Goal: Task Accomplishment & Management: Complete application form

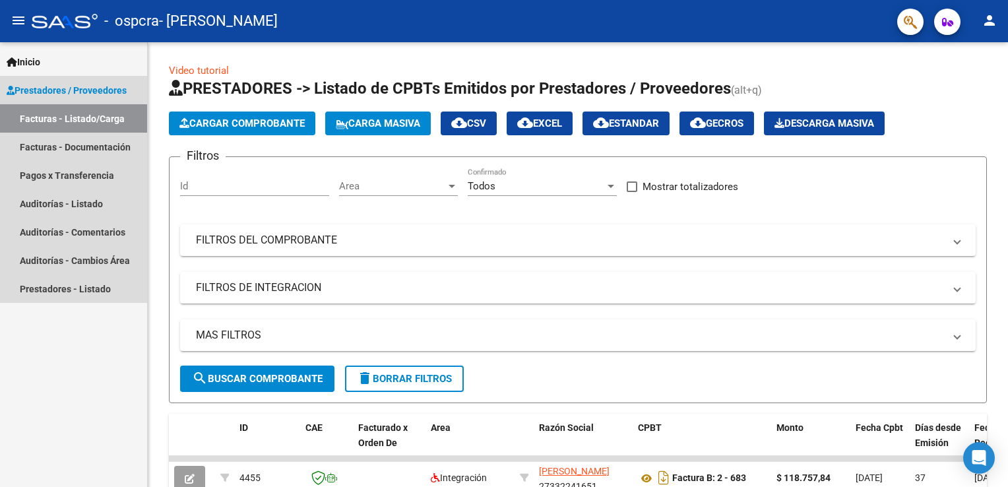
click at [73, 114] on link "Facturas - Listado/Carga" at bounding box center [73, 118] width 147 height 28
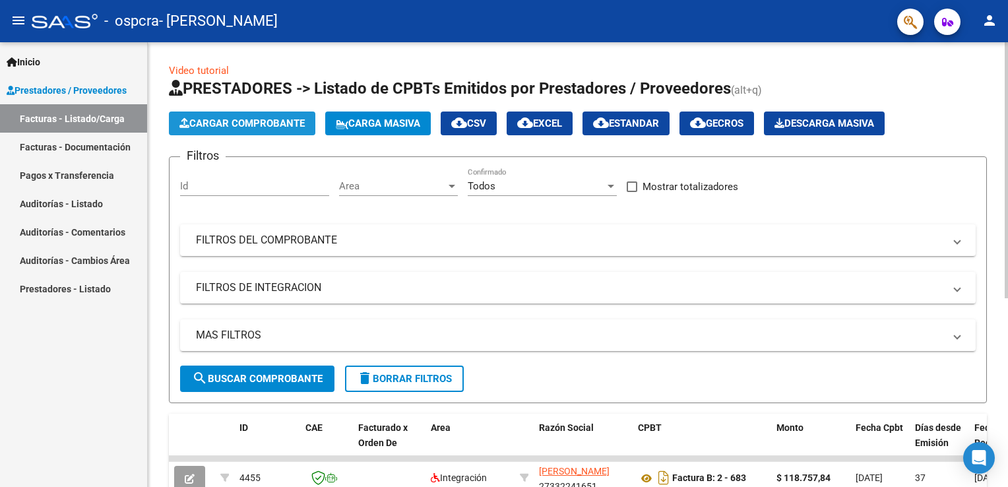
click at [282, 114] on button "Cargar Comprobante" at bounding box center [242, 124] width 146 height 24
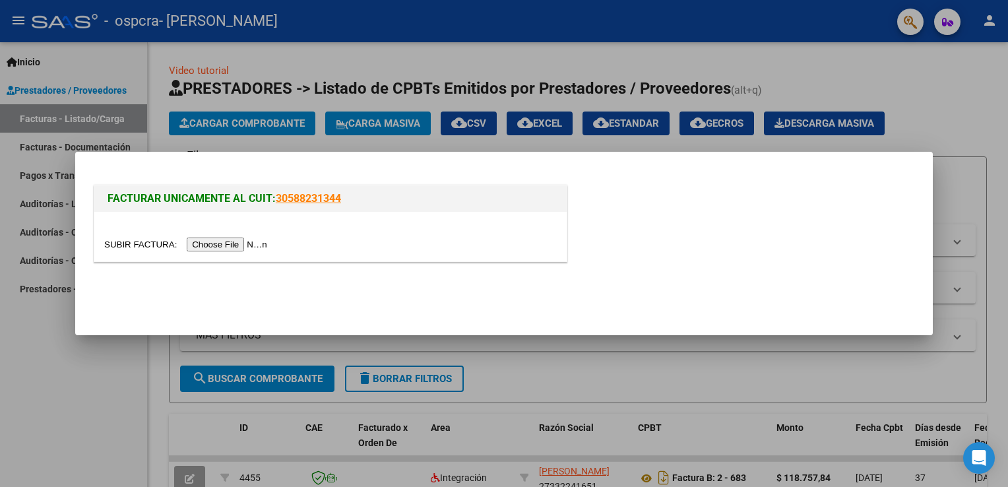
click at [220, 243] on input "file" at bounding box center [187, 245] width 167 height 14
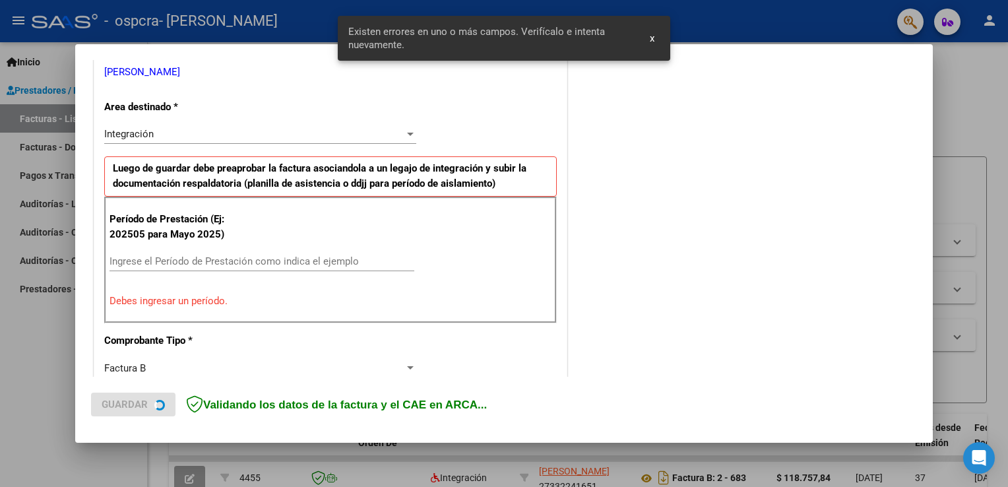
scroll to position [275, 0]
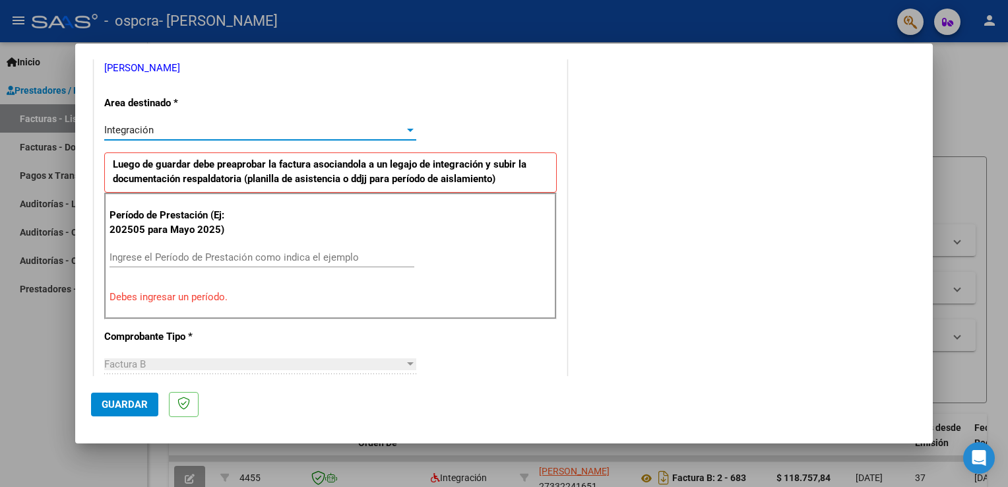
click at [399, 131] on div "Integración" at bounding box center [254, 130] width 300 height 12
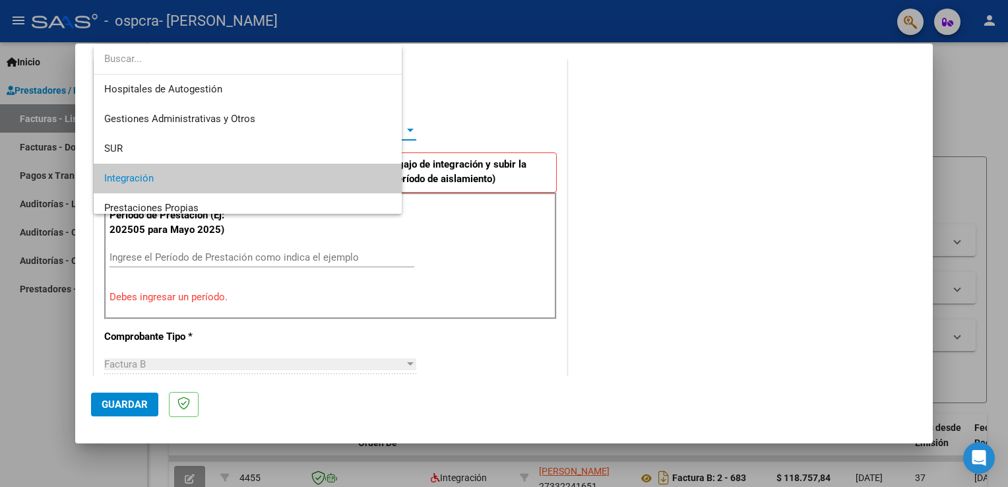
scroll to position [49, 0]
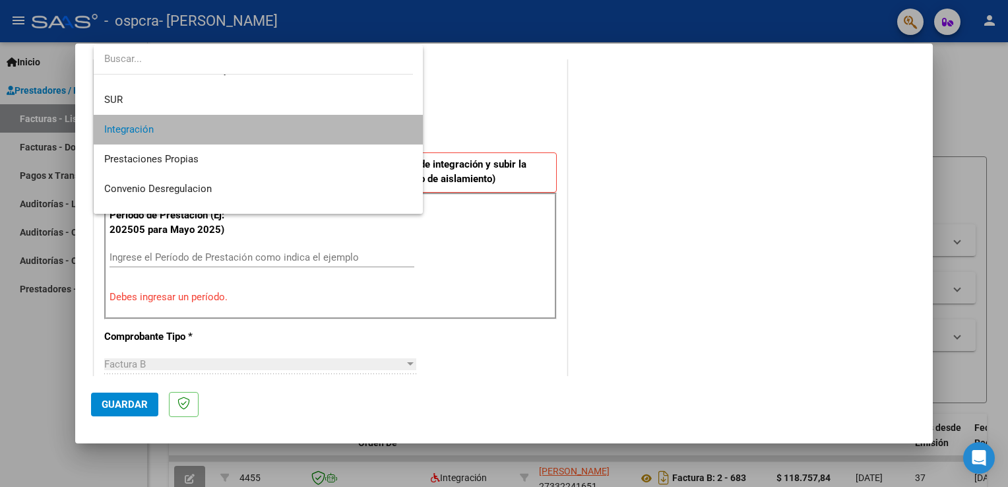
click at [399, 131] on span "Integración" at bounding box center [258, 130] width 309 height 30
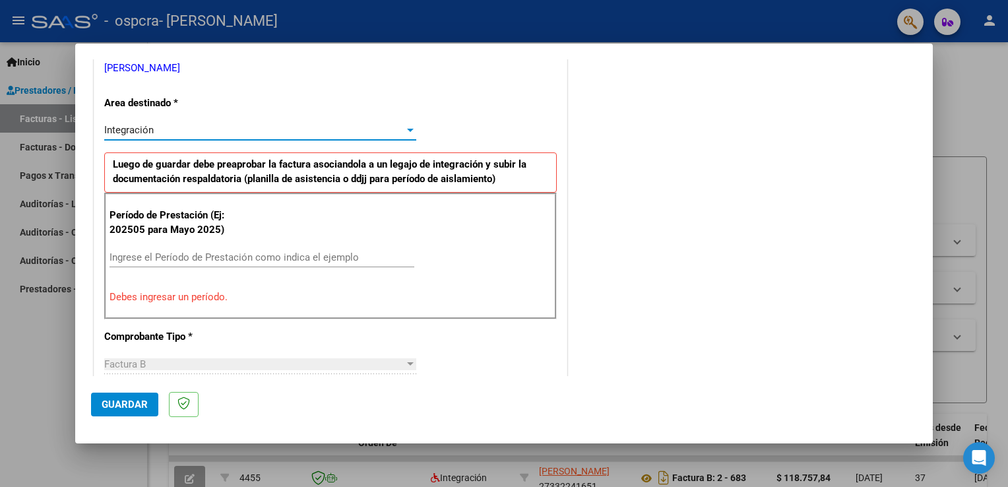
click at [150, 258] on input "Ingrese el Período de Prestación como indica el ejemplo" at bounding box center [262, 257] width 305 height 12
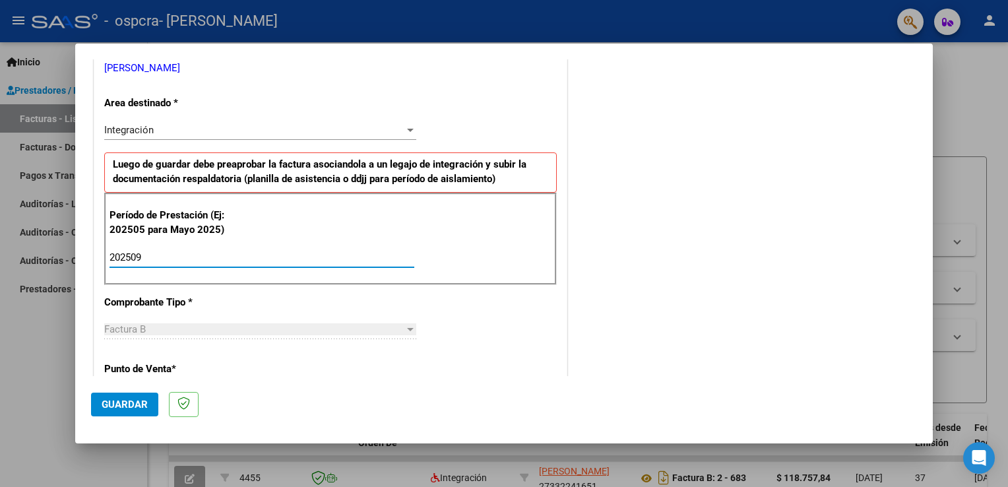
type input "202509"
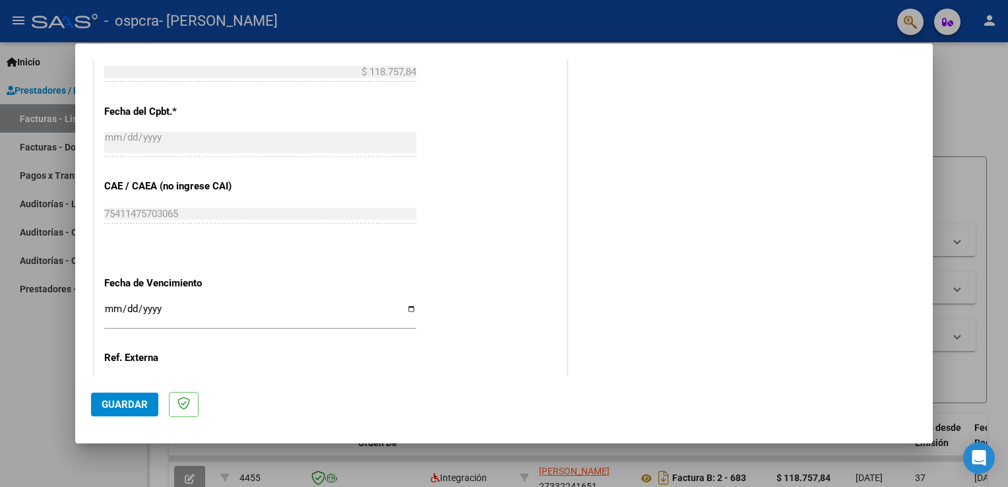
scroll to position [843, 0]
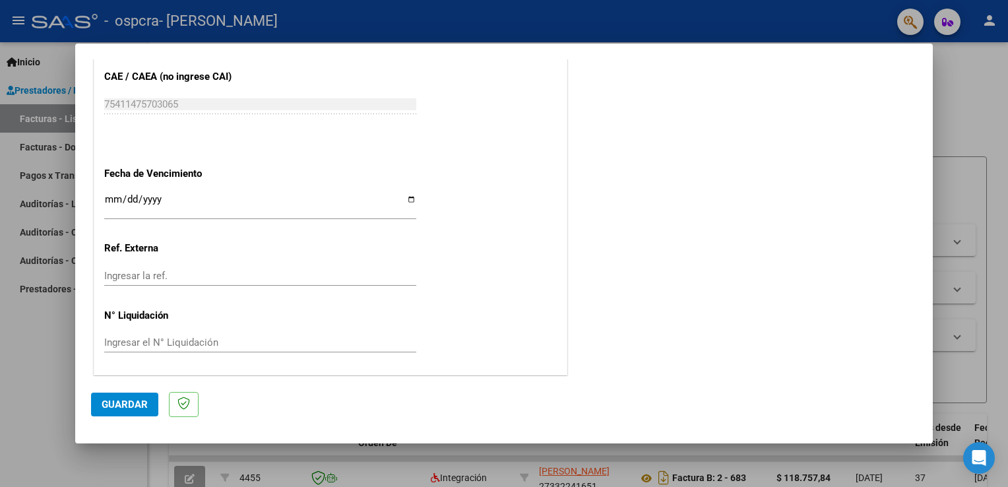
click at [411, 200] on input "Ingresar la fecha" at bounding box center [260, 204] width 312 height 21
type input "[DATE]"
click at [124, 395] on button "Guardar" at bounding box center [124, 405] width 67 height 24
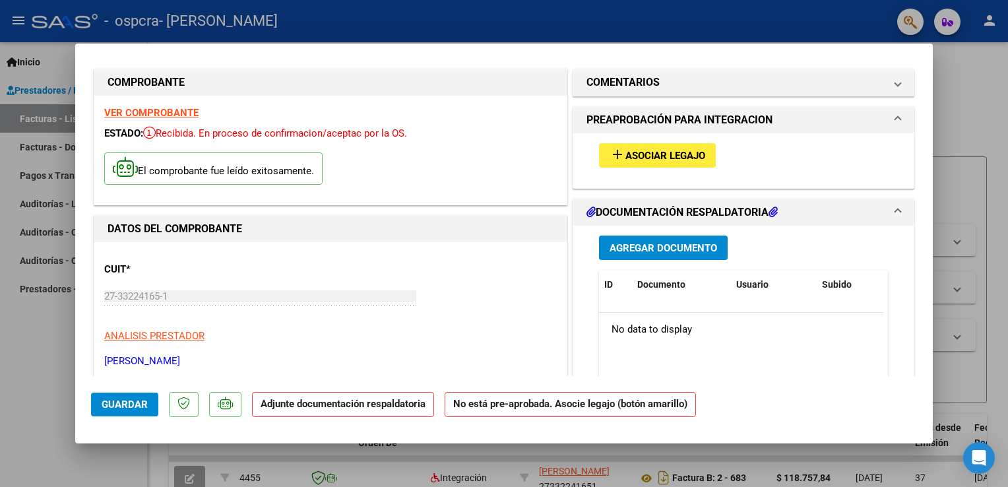
scroll to position [0, 0]
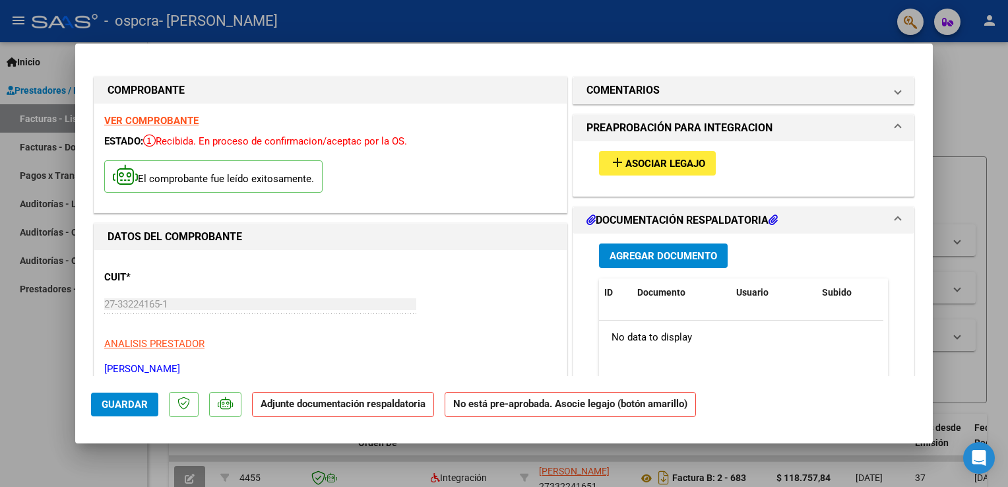
click at [683, 158] on span "Asociar Legajo" at bounding box center [666, 164] width 80 height 12
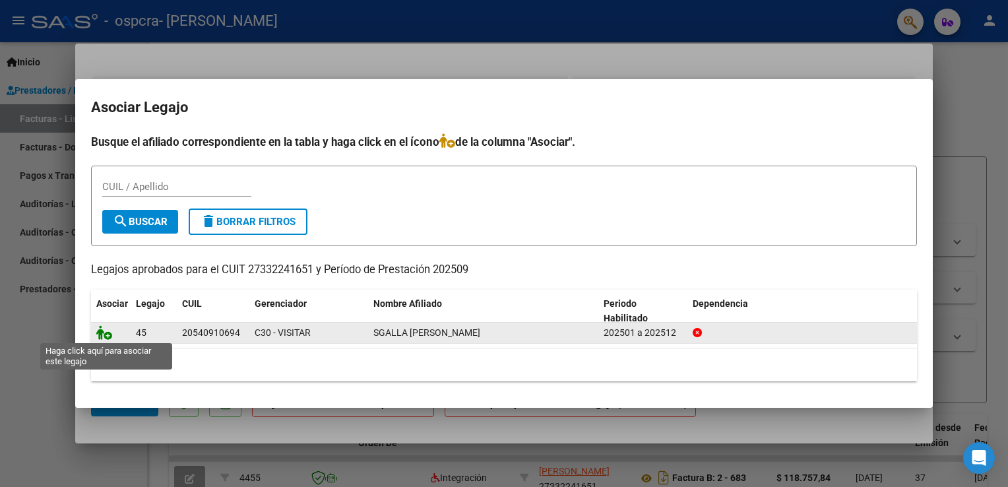
click at [104, 333] on icon at bounding box center [104, 332] width 16 height 15
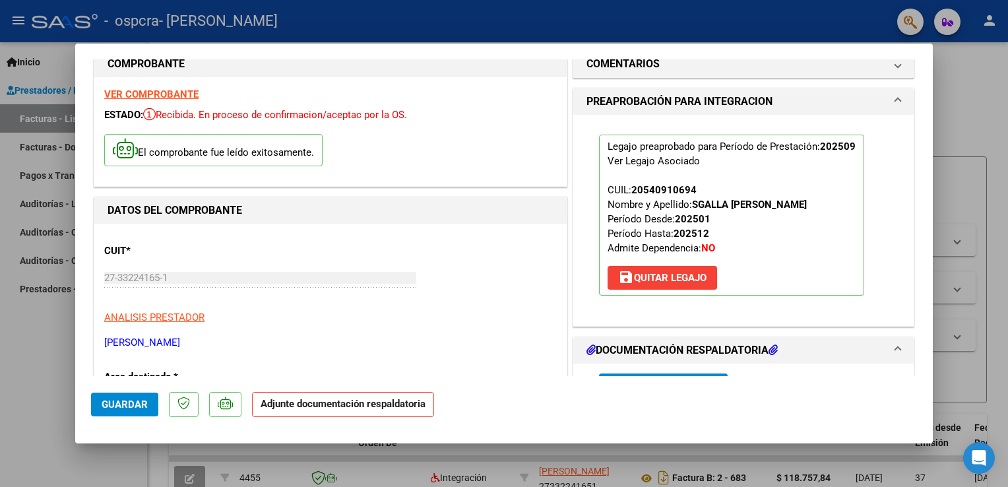
scroll to position [167, 0]
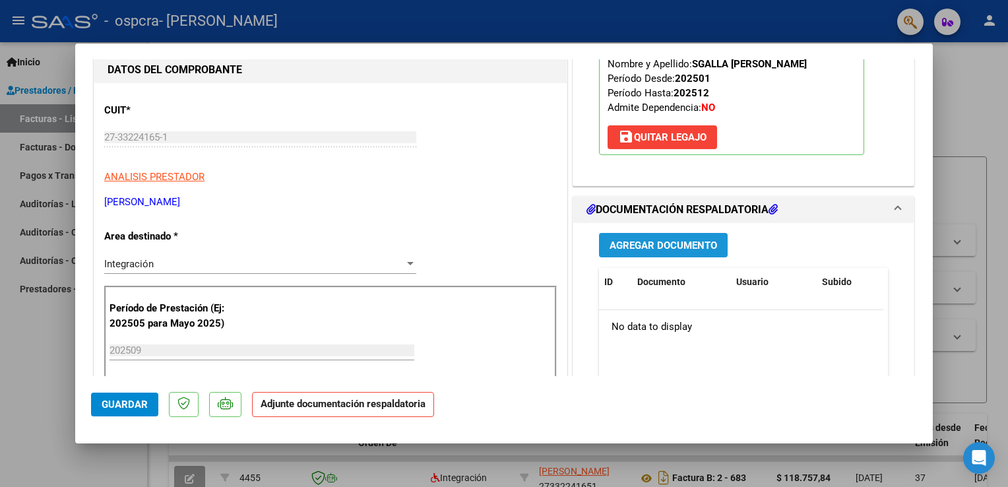
click at [638, 247] on span "Agregar Documento" at bounding box center [664, 246] width 108 height 12
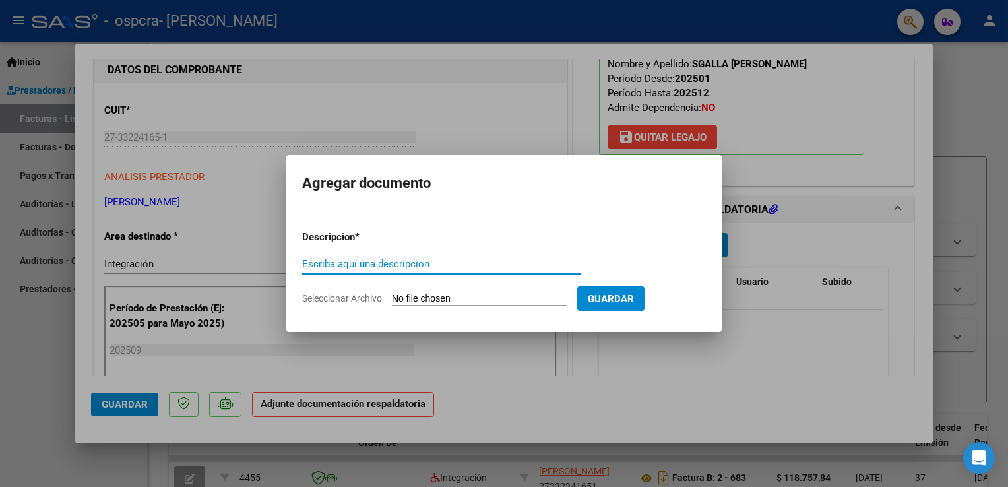
click at [366, 260] on input "Escriba aquí una descripcion" at bounding box center [441, 264] width 278 height 12
type input "p"
type input "PLANILLA SEPTIEMBRE [PERSON_NAME]"
click at [457, 292] on form "Descripcion * PLANILLA SEPTIEMBRE [PERSON_NAME] aquí una descripcion Selecciona…" at bounding box center [504, 268] width 404 height 96
click at [454, 298] on input "Seleccionar Archivo" at bounding box center [479, 299] width 175 height 13
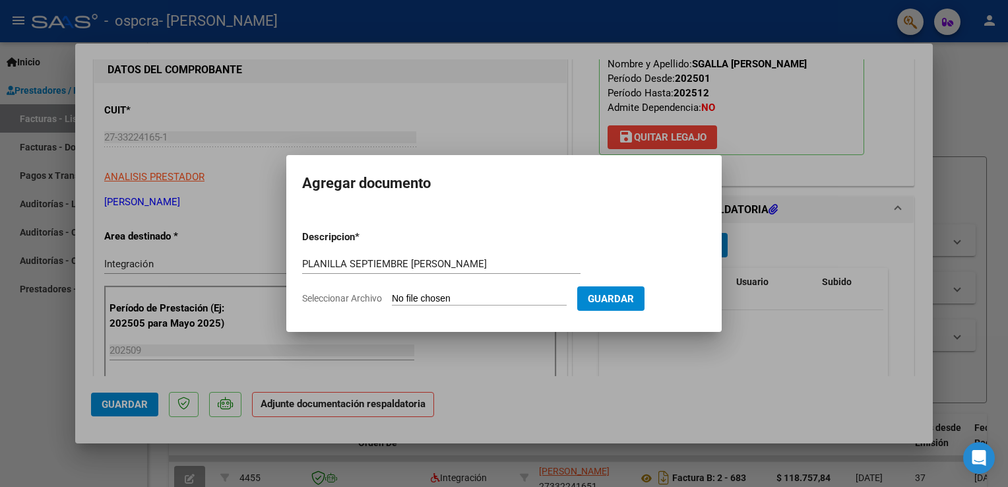
type input "C:\fakepath\ASISTENCIA SEPTIEMBRE SGALLA [PERSON_NAME] .jpg"
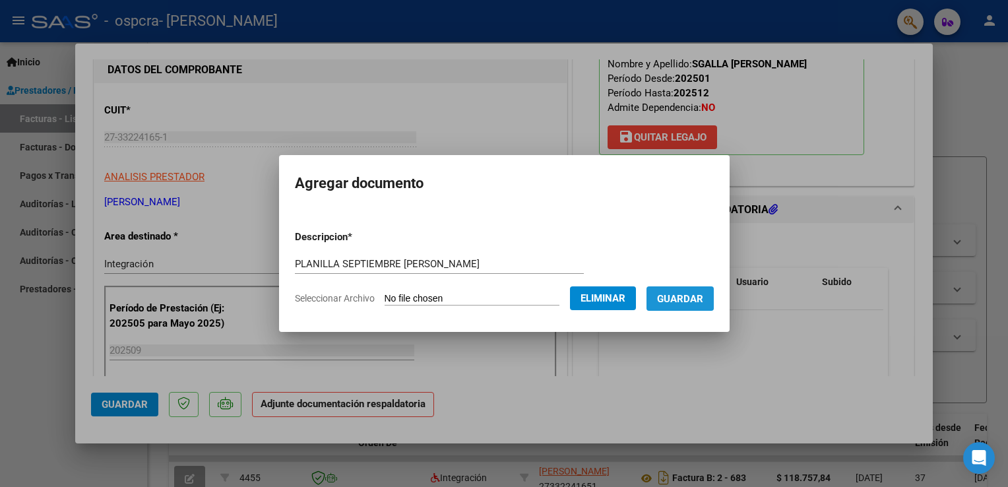
click at [701, 296] on span "Guardar" at bounding box center [680, 299] width 46 height 12
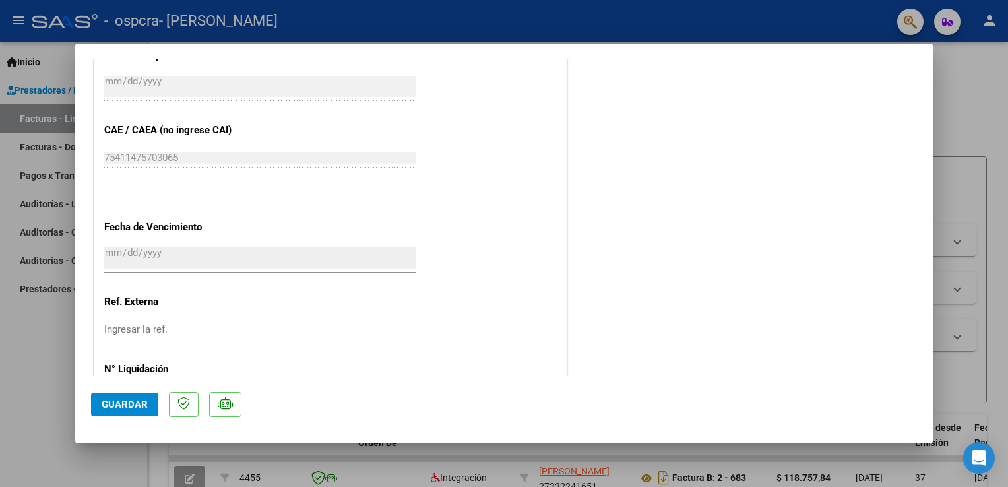
scroll to position [863, 0]
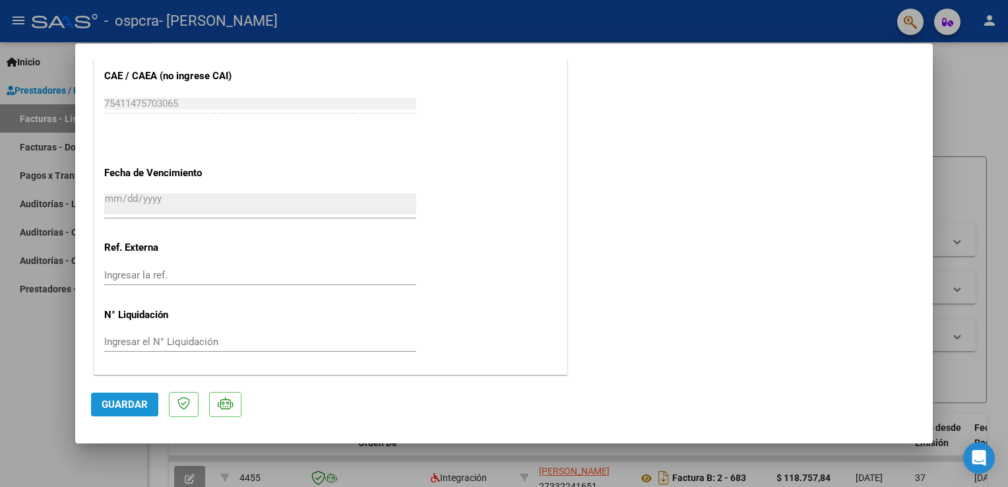
click at [127, 412] on button "Guardar" at bounding box center [124, 405] width 67 height 24
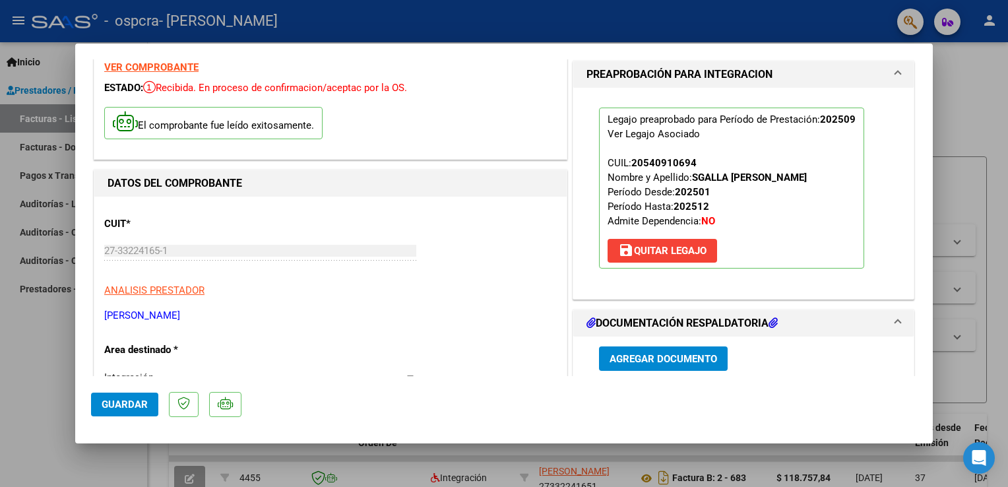
scroll to position [0, 0]
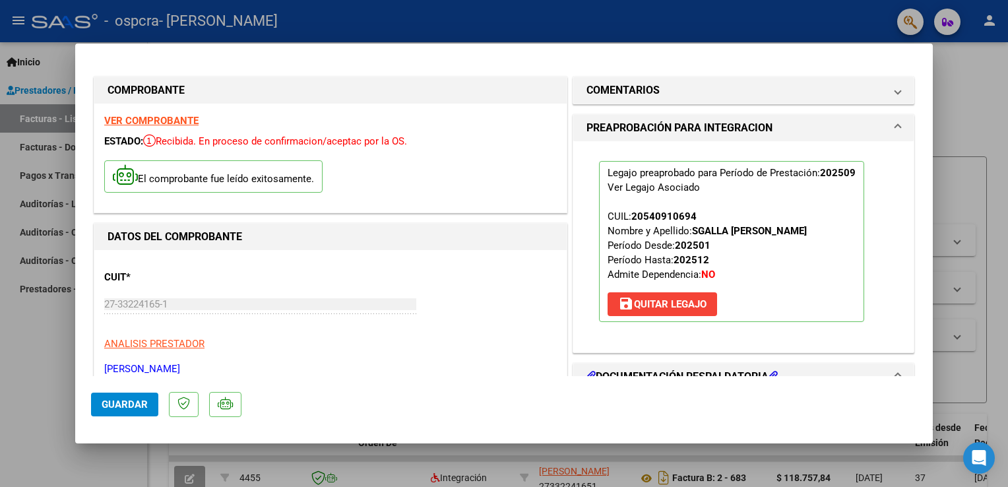
click at [21, 337] on div at bounding box center [504, 243] width 1008 height 487
type input "$ 0,00"
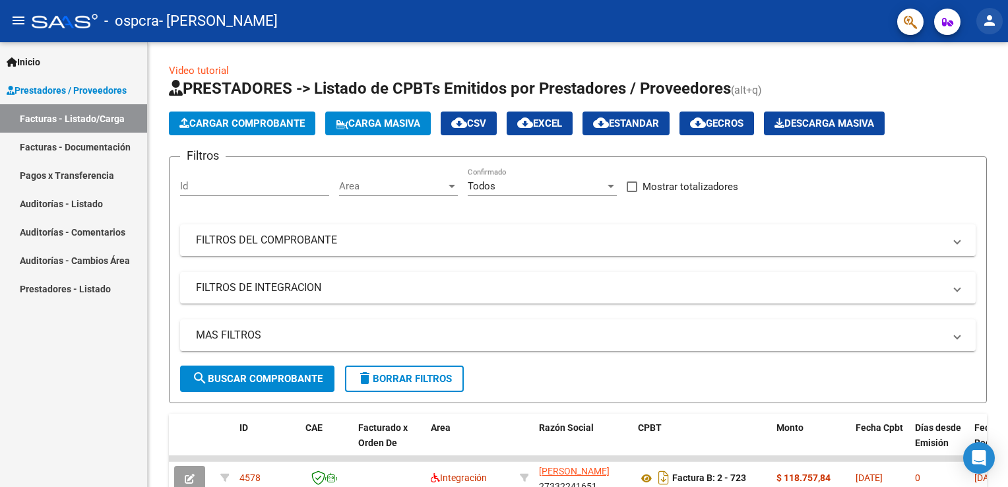
click at [991, 26] on mat-icon "person" at bounding box center [990, 21] width 16 height 16
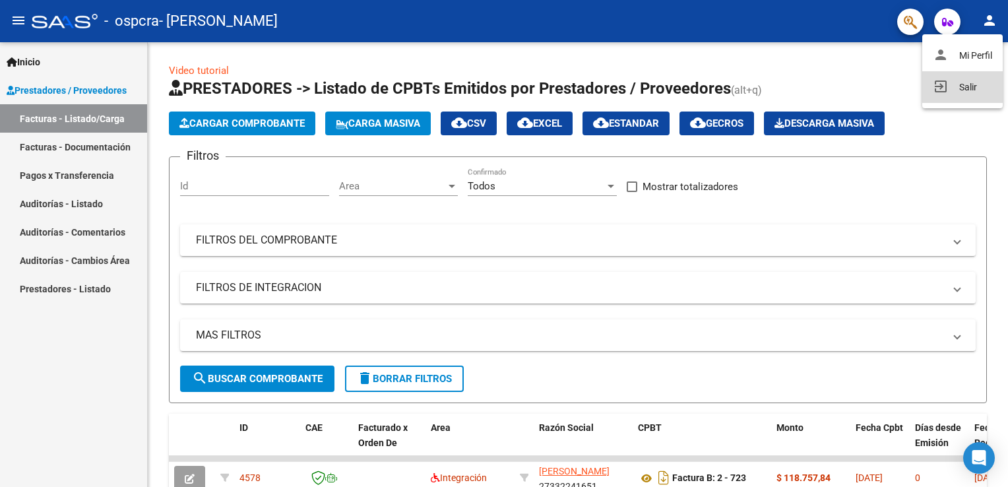
click at [944, 84] on mat-icon "exit_to_app" at bounding box center [941, 87] width 16 height 16
